Goal: Task Accomplishment & Management: Manage account settings

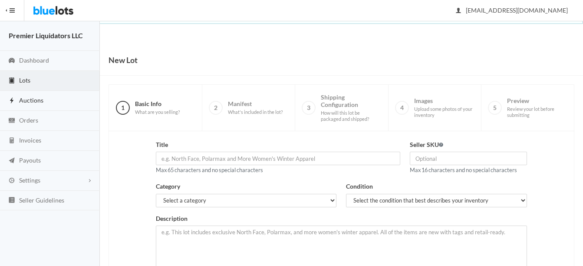
click at [29, 102] on span "Auctions" at bounding box center [31, 99] width 24 height 7
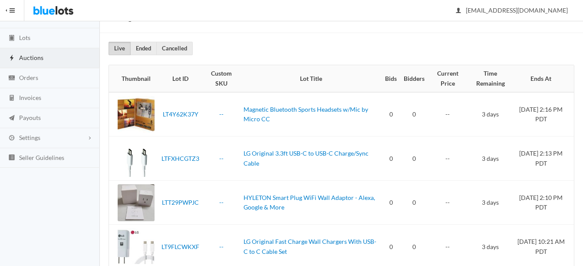
scroll to position [63, 0]
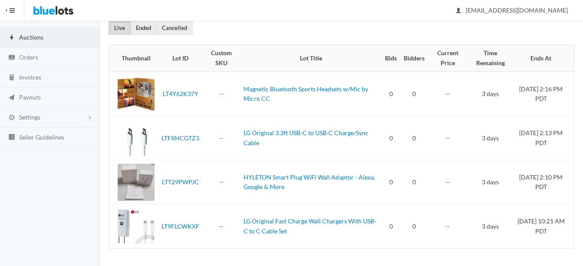
drag, startPoint x: 565, startPoint y: 234, endPoint x: 105, endPoint y: 238, distance: 460.7
click at [105, 238] on div "Manage Auctions Live Ended Cancelled Thumbnail Lot ID Custom SKU Lot Title Bids…" at bounding box center [341, 124] width 483 height 284
click at [173, 251] on div "Manage Auctions Live Ended Cancelled Thumbnail Lot ID Custom SKU Lot Title Bids…" at bounding box center [341, 124] width 483 height 284
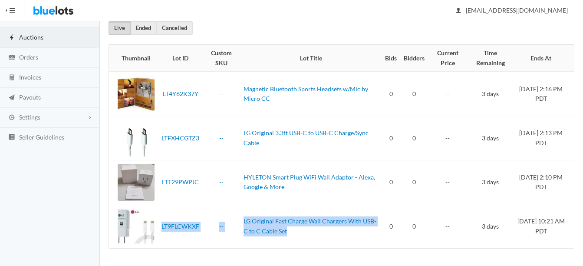
drag, startPoint x: 316, startPoint y: 233, endPoint x: 161, endPoint y: 227, distance: 155.6
click at [161, 227] on tr "LT9FLCWKXF -- LG Original Fast Charge Wall Chargers With USB-C to C Cable Set 0…" at bounding box center [341, 226] width 465 height 44
drag, startPoint x: 161, startPoint y: 227, endPoint x: 268, endPoint y: 229, distance: 107.3
copy tr "LT9FLCWKXF -- LG Original Fast Charge Wall Chargers With USB-C to C Cable Set"
click at [26, 97] on span "Payouts" at bounding box center [30, 96] width 22 height 7
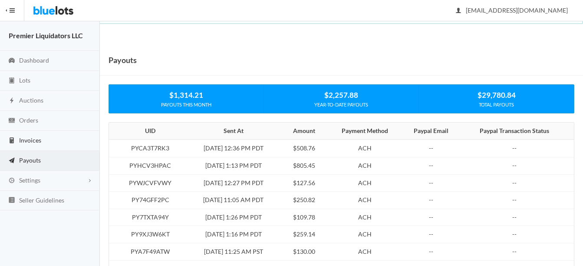
click at [36, 140] on span "Invoices" at bounding box center [30, 139] width 22 height 7
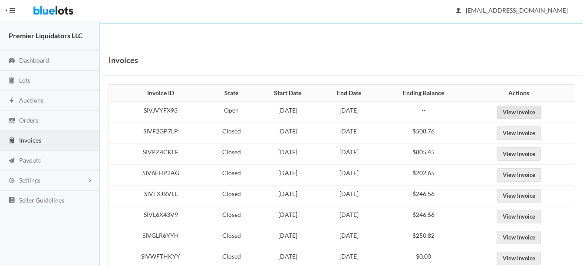
click at [521, 112] on link "View Invoice" at bounding box center [519, 112] width 44 height 13
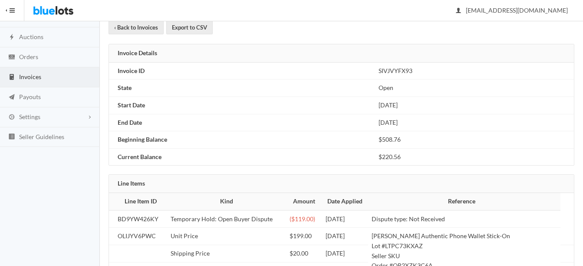
scroll to position [43, 0]
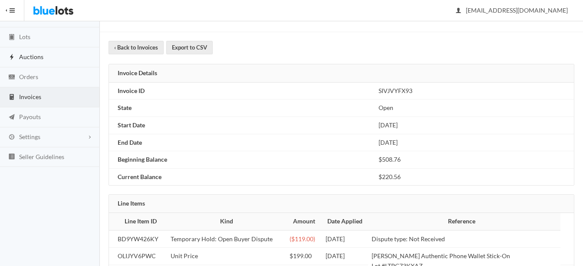
click at [37, 56] on span "Auctions" at bounding box center [31, 56] width 24 height 7
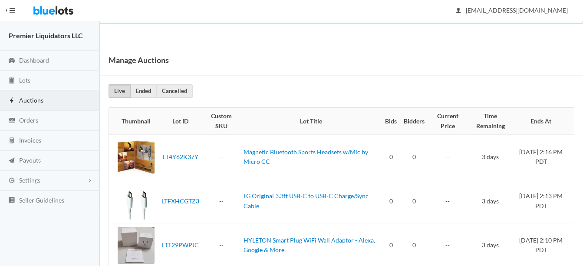
click at [32, 102] on span "Auctions" at bounding box center [31, 99] width 24 height 7
